Goal: Information Seeking & Learning: Learn about a topic

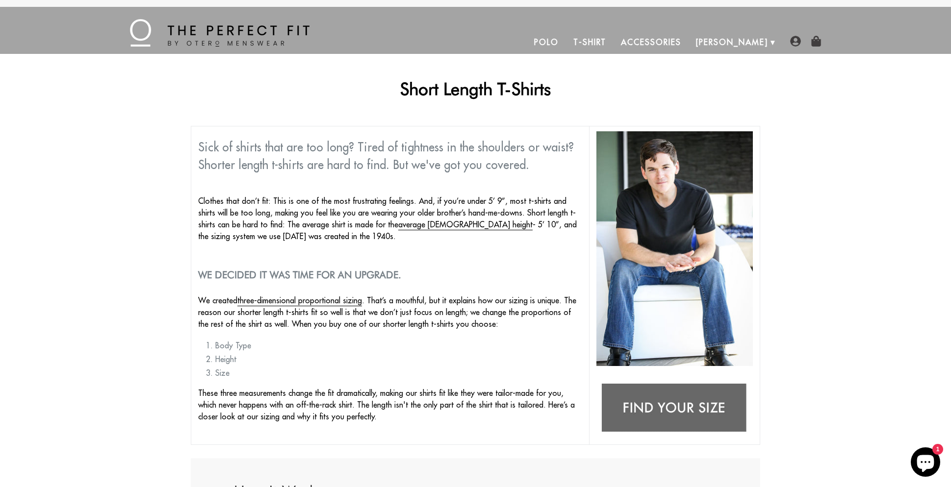
click at [670, 406] on img at bounding box center [674, 409] width 156 height 62
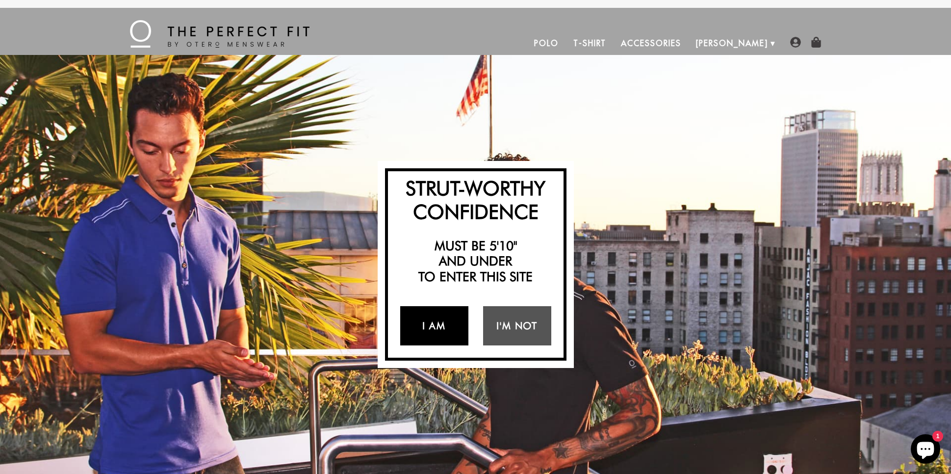
click at [437, 329] on link "I Am" at bounding box center [434, 325] width 68 height 39
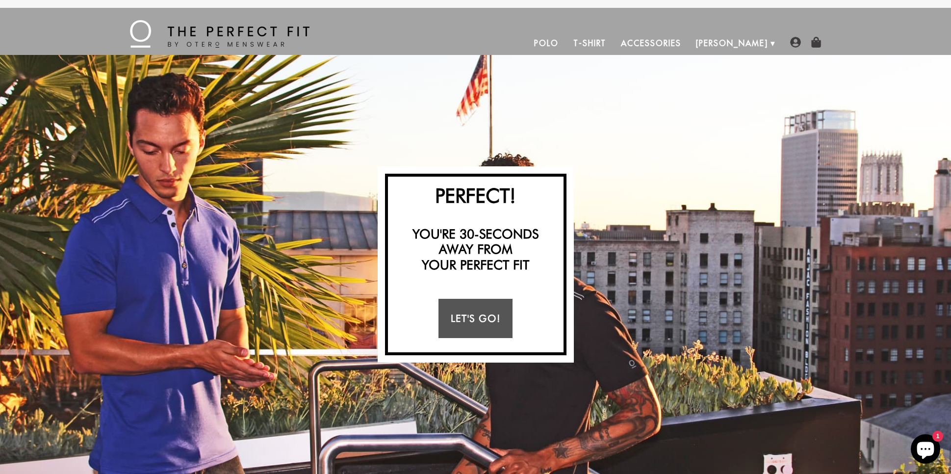
click at [477, 317] on link "Let's Go!" at bounding box center [475, 318] width 74 height 39
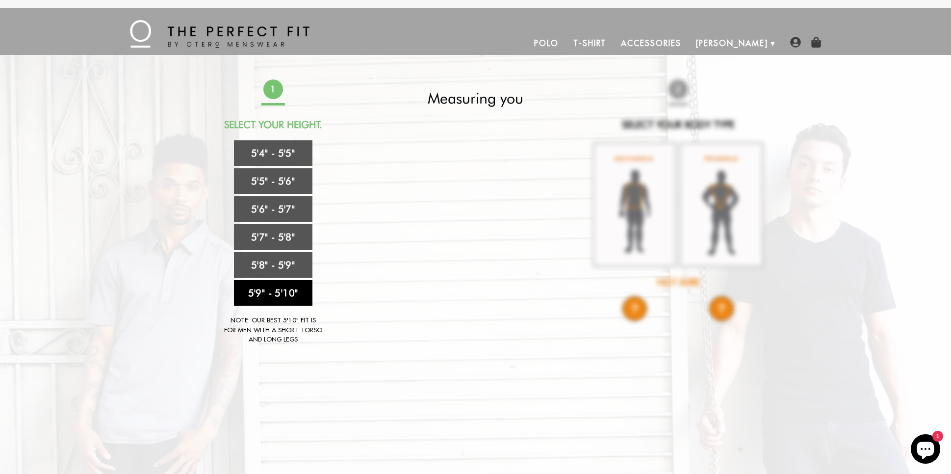
click at [289, 290] on link "5'9" - 5'10"" at bounding box center [273, 292] width 78 height 25
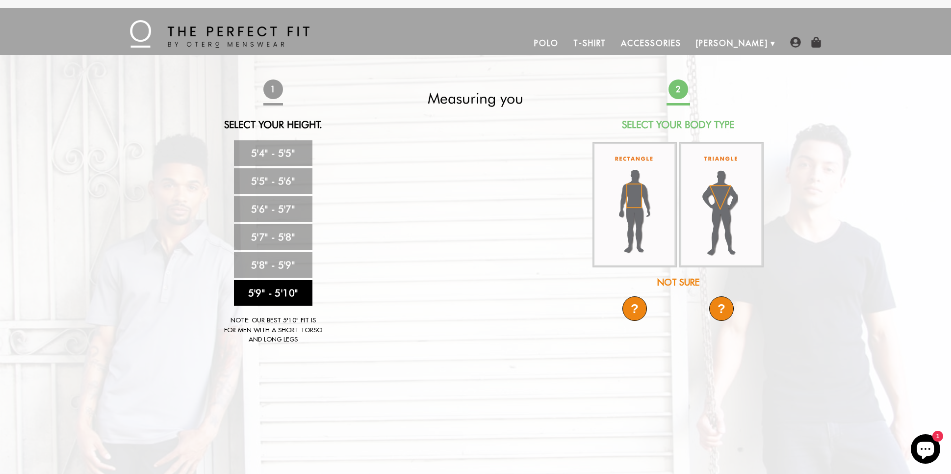
click at [720, 222] on img at bounding box center [721, 205] width 84 height 126
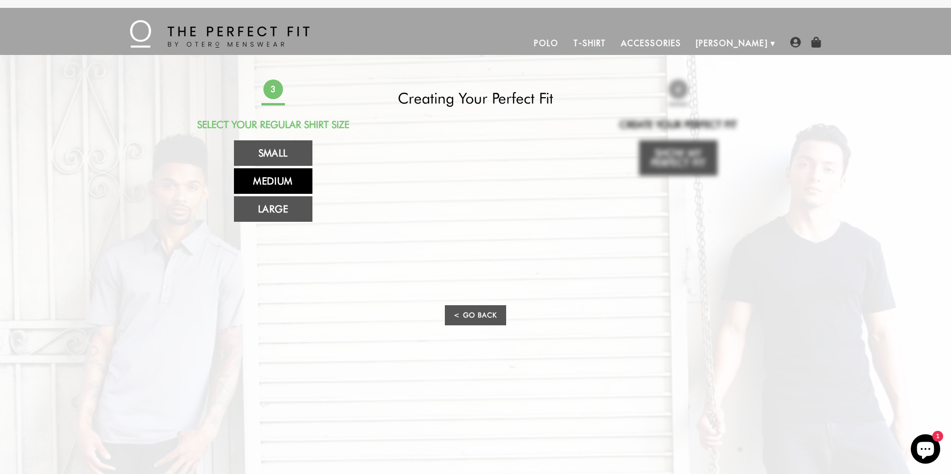
click at [267, 181] on link "Medium" at bounding box center [273, 180] width 78 height 25
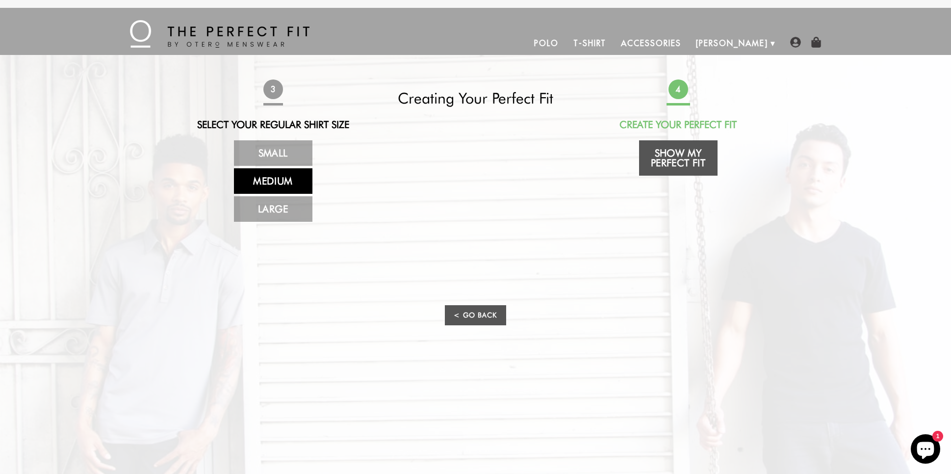
click at [681, 156] on link "Show My Perfect Fit" at bounding box center [678, 157] width 78 height 35
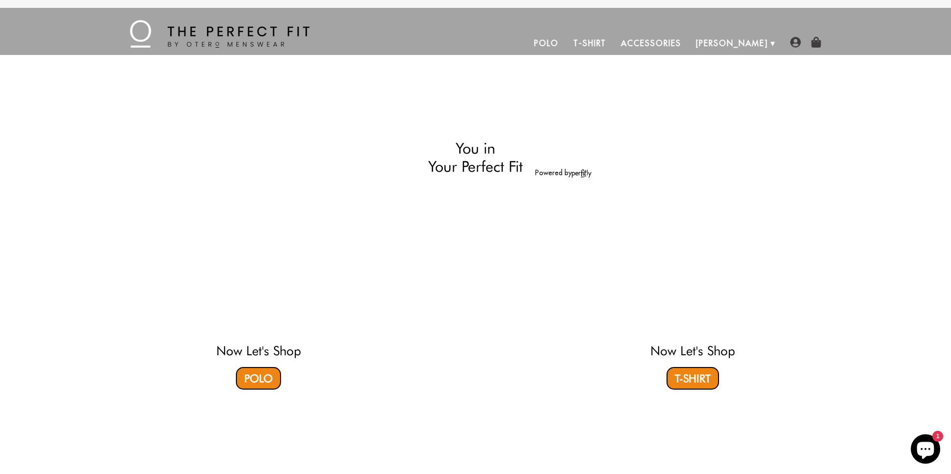
select select "59-510"
select select "triangle"
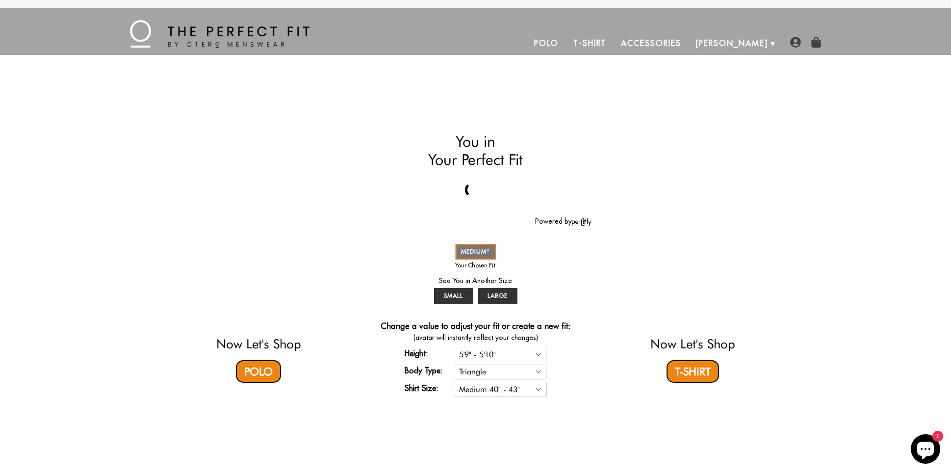
select select "S"
select select "59-510"
select select "triangle"
click at [684, 374] on link "T-Shirt" at bounding box center [692, 371] width 52 height 23
